Goal: Task Accomplishment & Management: Use online tool/utility

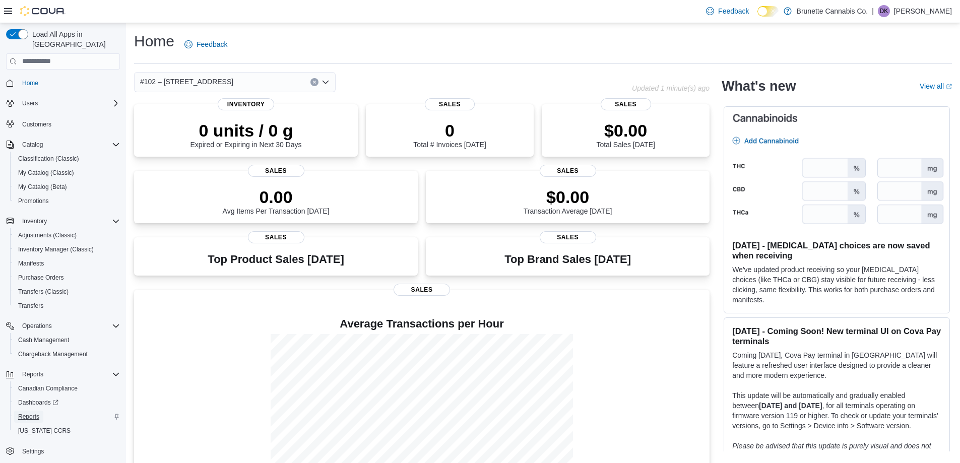
click at [35, 413] on span "Reports" at bounding box center [28, 417] width 21 height 8
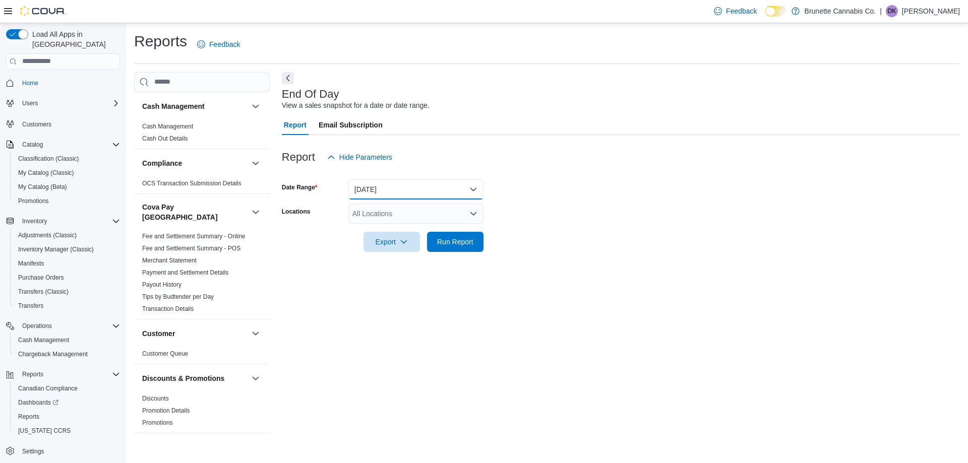
drag, startPoint x: 424, startPoint y: 196, endPoint x: 418, endPoint y: 196, distance: 5.1
click at [423, 196] on button "[DATE]" at bounding box center [415, 189] width 135 height 20
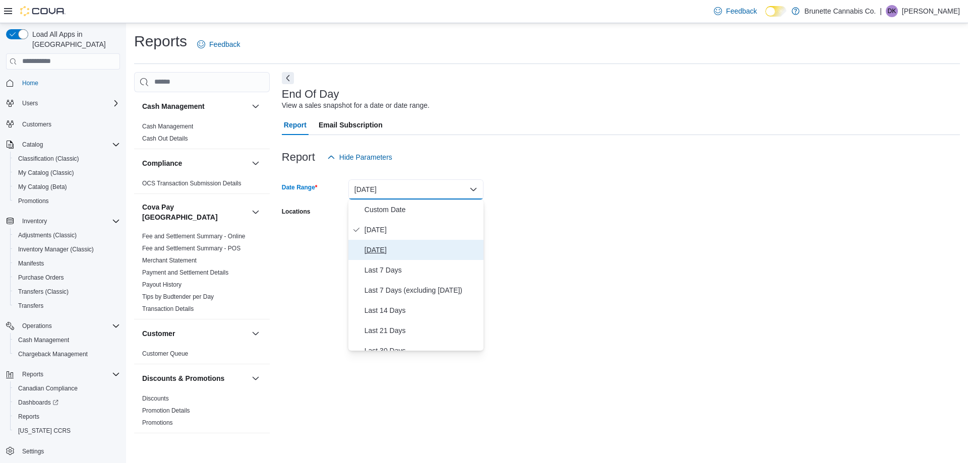
click at [401, 255] on span "[DATE]" at bounding box center [422, 250] width 115 height 12
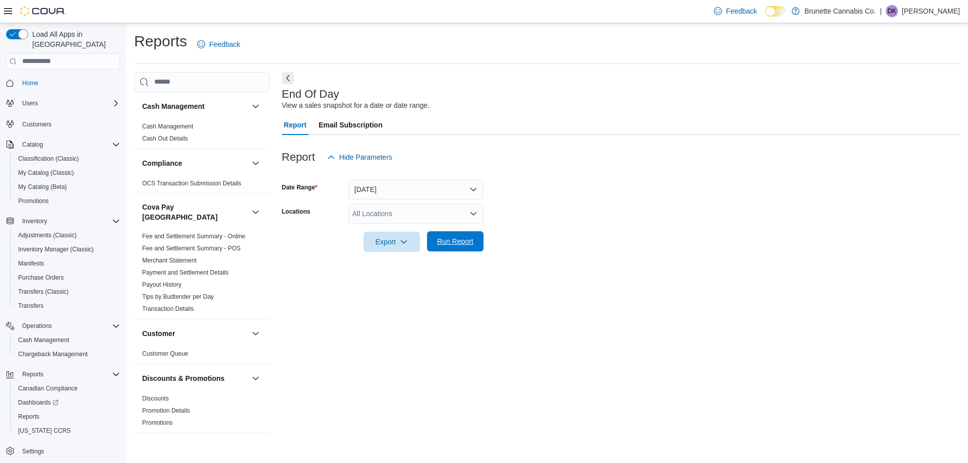
click at [455, 245] on span "Run Report" at bounding box center [455, 241] width 36 height 10
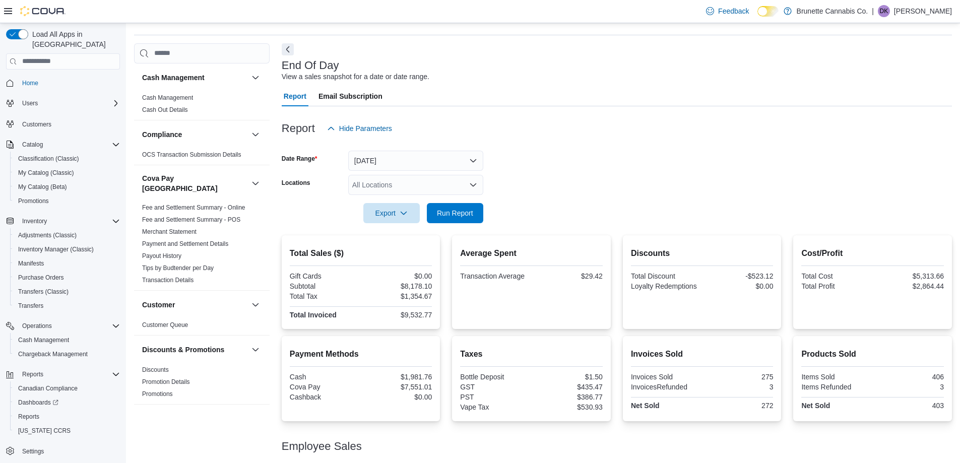
scroll to position [50, 0]
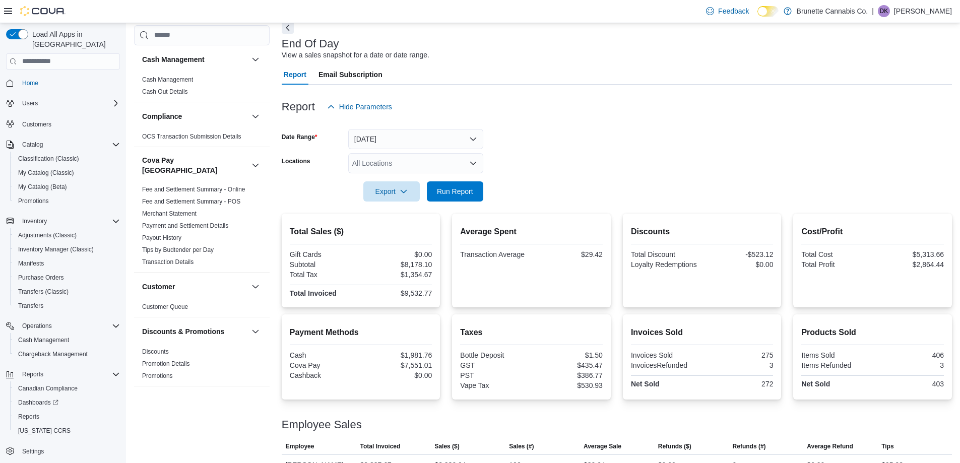
click at [412, 366] on div "$7,551.01" at bounding box center [397, 366] width 69 height 8
copy div "7,551.01"
click at [353, 285] on hr at bounding box center [361, 285] width 143 height 1
click at [418, 350] on div "Payment Methods Cash $1,981.76 Cova Pay $7,551.01 Cashback $0.00" at bounding box center [361, 354] width 143 height 55
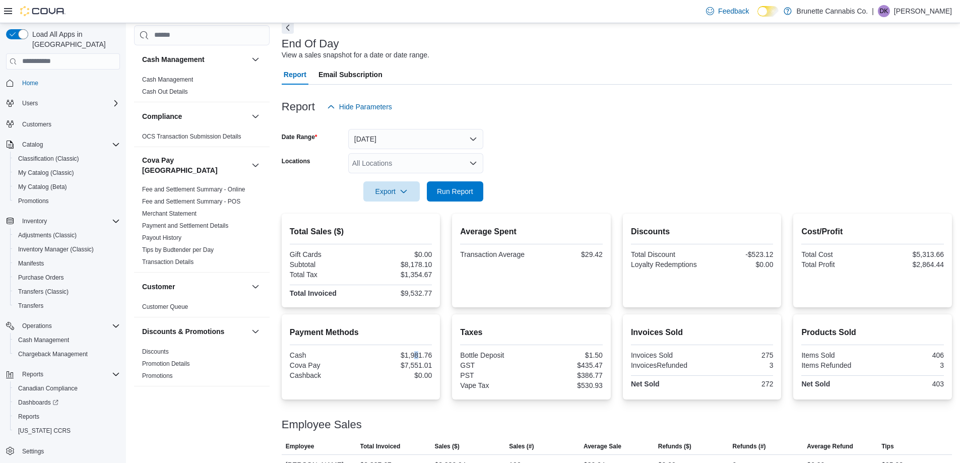
click at [418, 350] on div "Payment Methods Cash $1,981.76 Cova Pay $7,551.01 Cashback $0.00" at bounding box center [361, 354] width 143 height 55
click at [418, 355] on div "$1,981.76" at bounding box center [397, 355] width 69 height 8
drag, startPoint x: 679, startPoint y: 109, endPoint x: 730, endPoint y: 109, distance: 50.4
click at [679, 108] on div "Report Hide Parameters" at bounding box center [617, 107] width 671 height 20
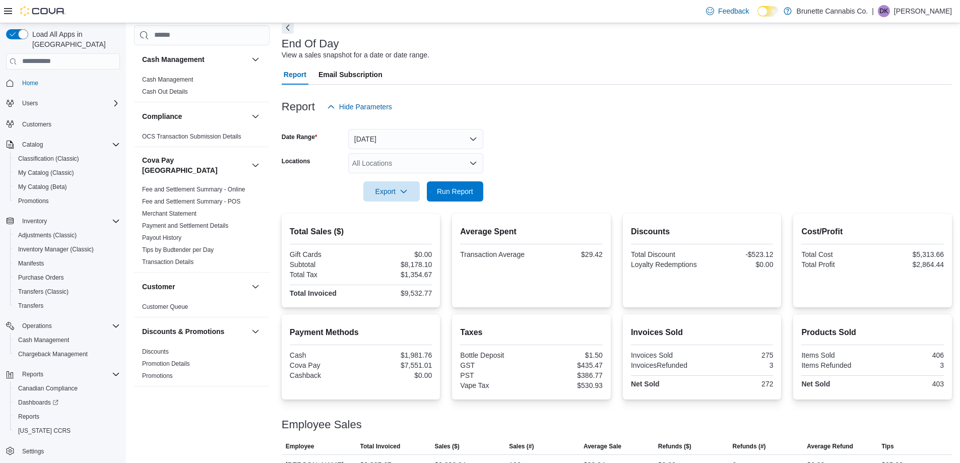
click at [602, 149] on form "Date Range [DATE] Locations All Locations Export Run Report" at bounding box center [617, 159] width 671 height 85
click at [398, 187] on span "Export" at bounding box center [392, 191] width 44 height 20
click at [408, 232] on span "Export to Pdf" at bounding box center [393, 232] width 45 height 8
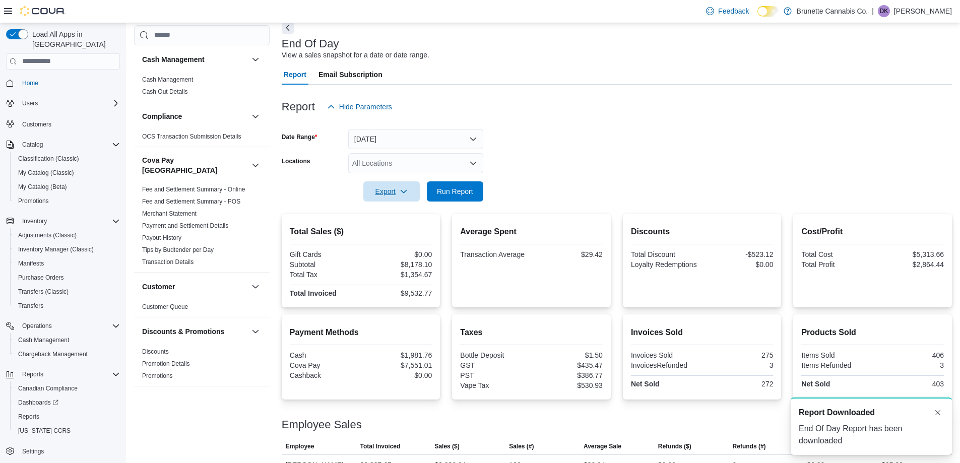
scroll to position [0, 0]
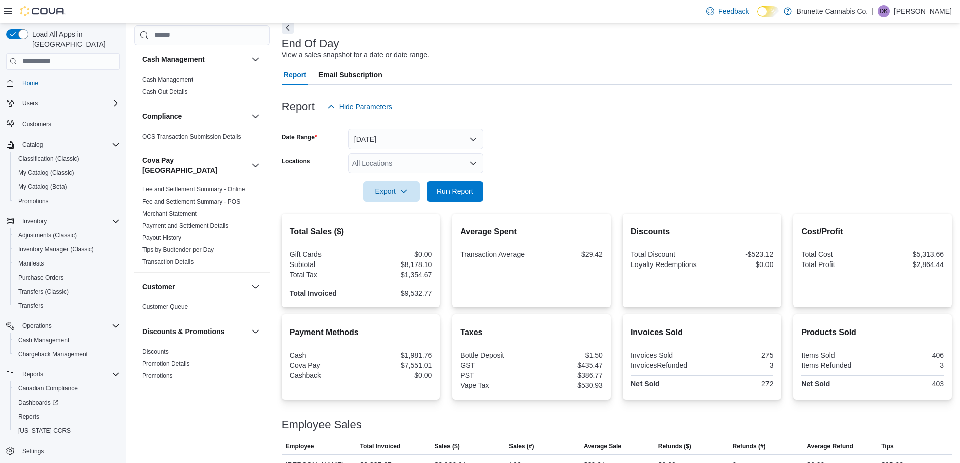
click at [659, 142] on form "Date Range [DATE] Locations All Locations Export Run Report" at bounding box center [617, 159] width 671 height 85
